Goal: Find specific page/section: Find specific page/section

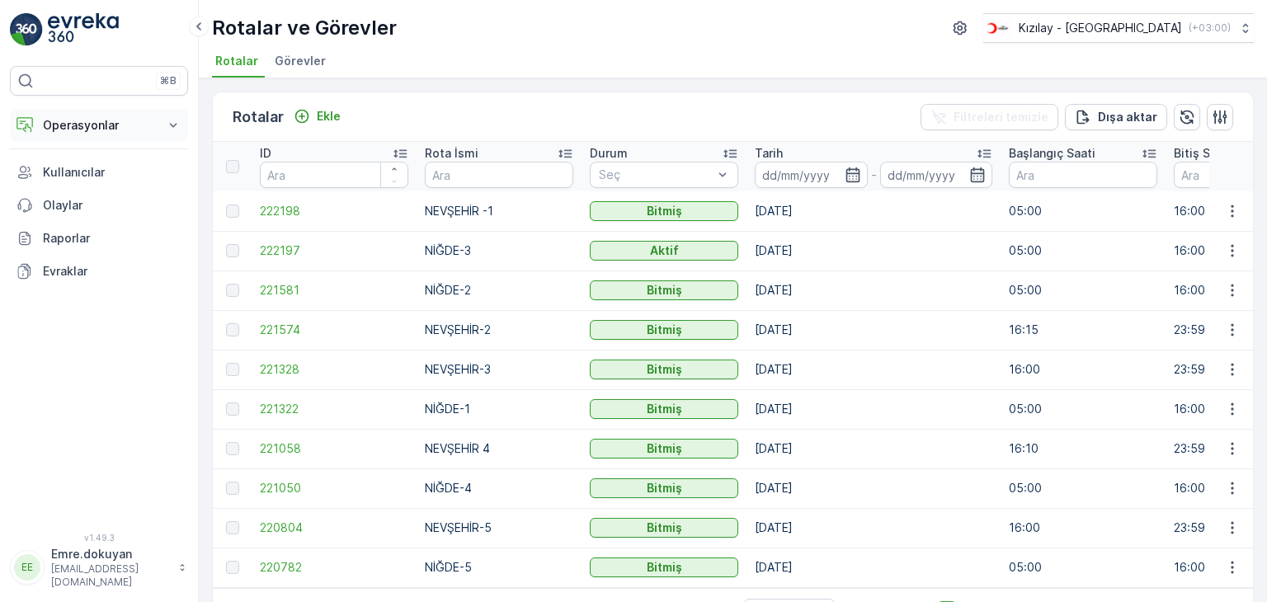
click at [92, 123] on p "Operasyonlar" at bounding box center [99, 125] width 112 height 16
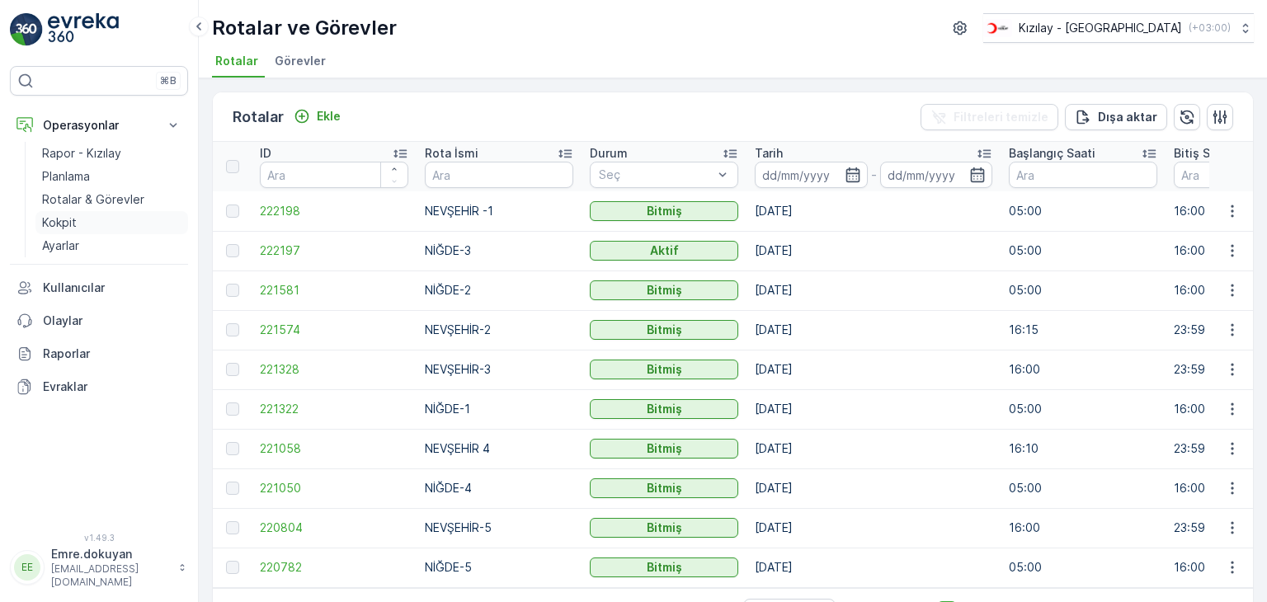
click at [68, 223] on p "Kokpit" at bounding box center [59, 222] width 35 height 16
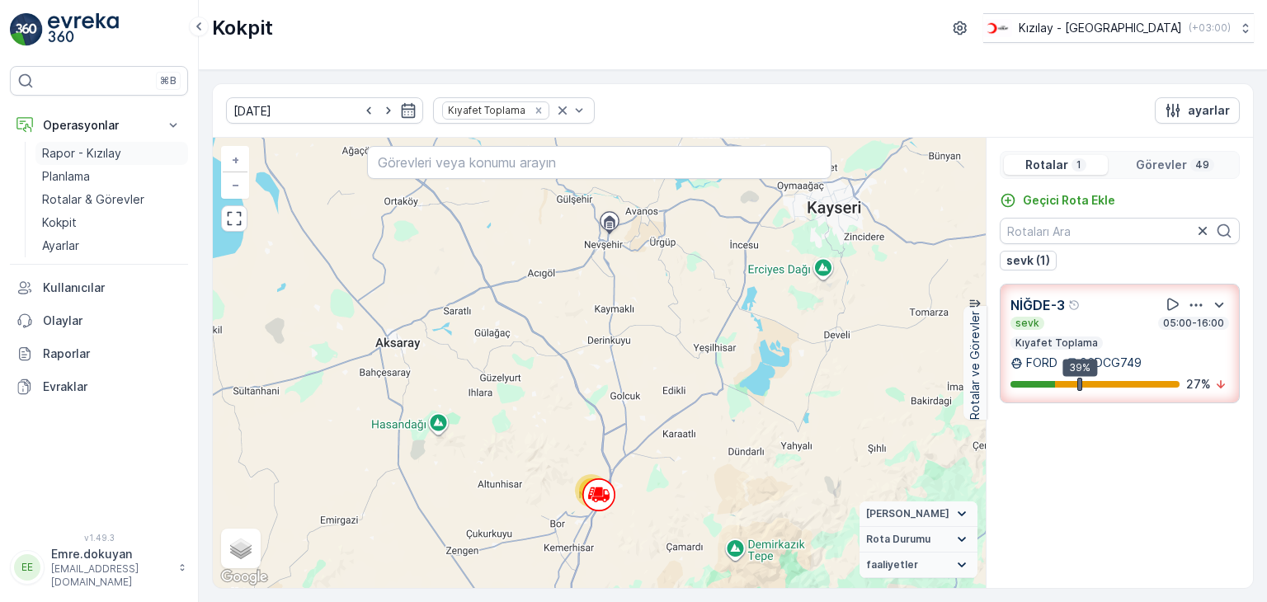
click at [82, 149] on p "Rapor - Kızılay" at bounding box center [81, 153] width 79 height 16
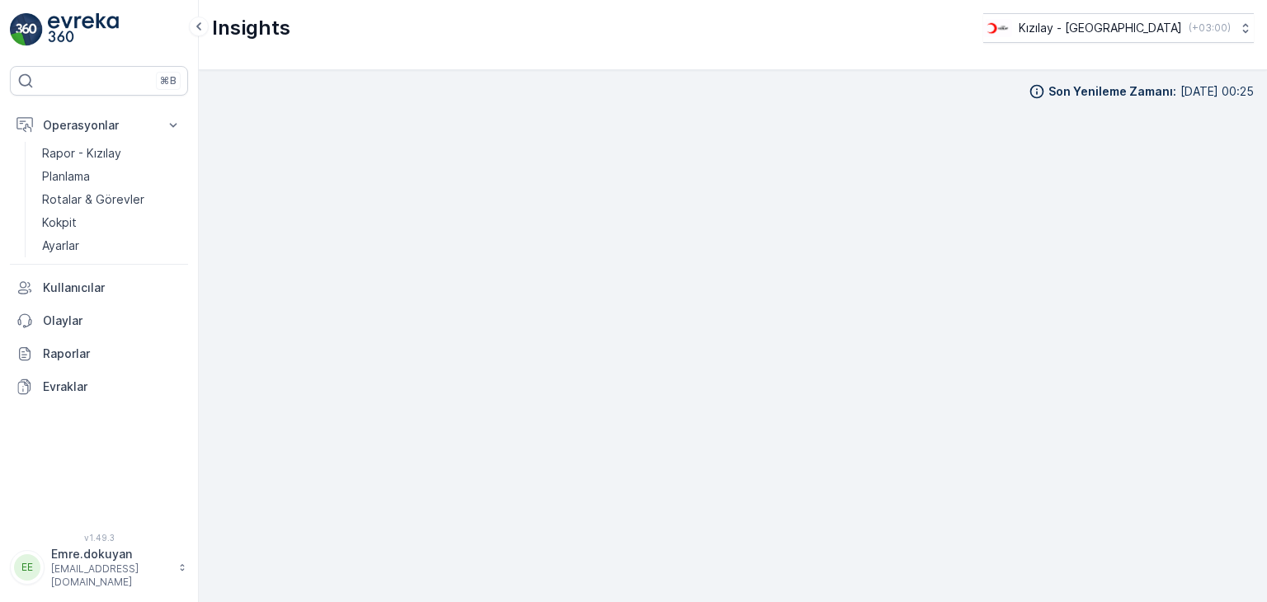
scroll to position [14, 0]
